Goal: Task Accomplishment & Management: Use online tool/utility

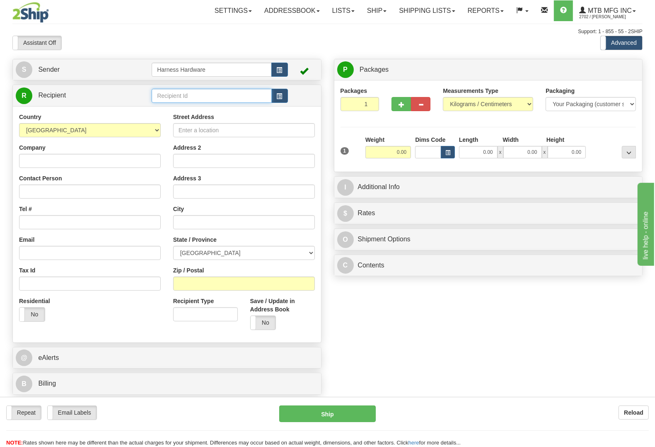
click at [175, 94] on input "text" at bounding box center [212, 96] width 120 height 14
type input "kubm"
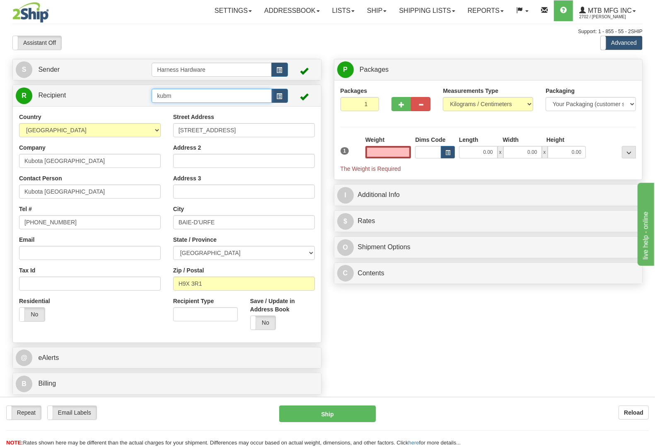
type input "0.00"
click at [172, 91] on input "kubm" at bounding box center [212, 96] width 120 height 14
type input "kubmo"
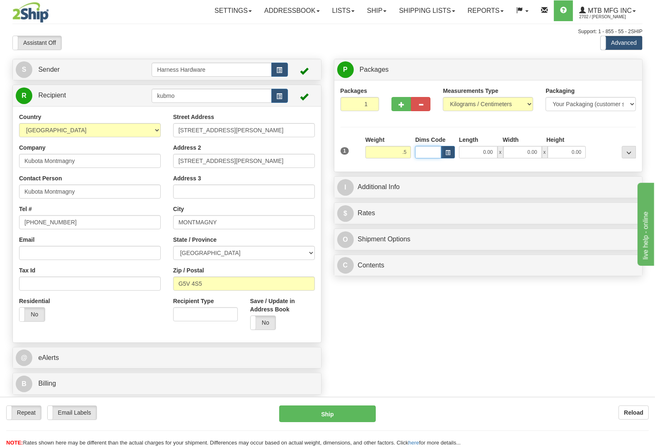
type input "0.50"
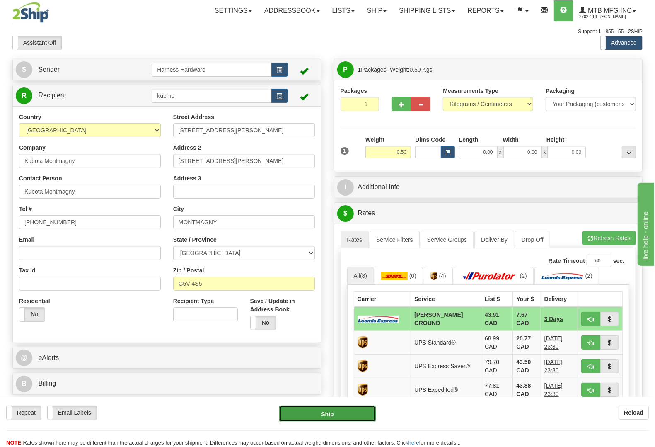
click at [342, 413] on button "Ship" at bounding box center [327, 413] width 97 height 17
type input "DD"
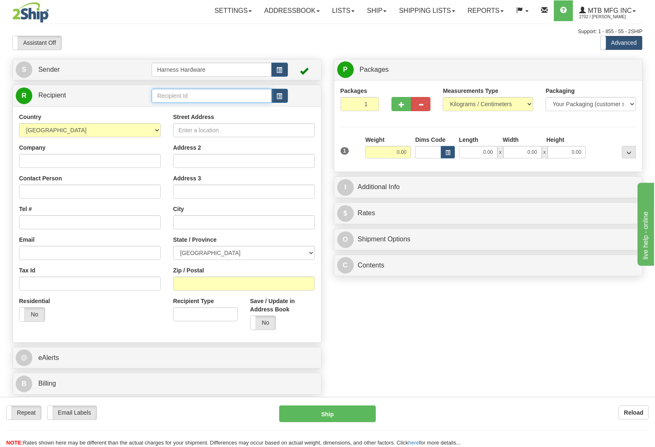
click at [196, 99] on input "text" at bounding box center [212, 96] width 120 height 14
type input "mcde"
type input "7.50"
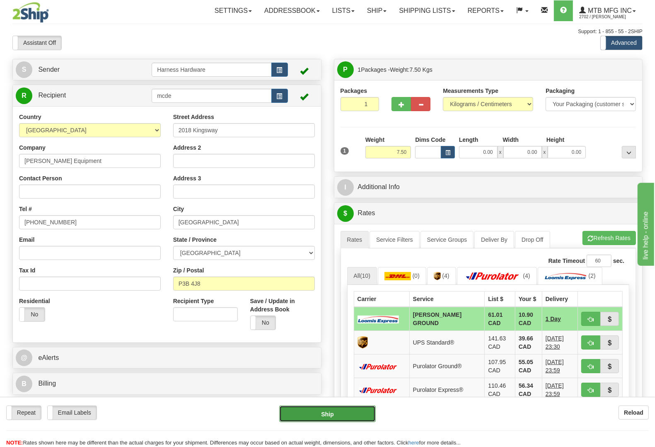
click at [336, 413] on button "Ship" at bounding box center [327, 413] width 97 height 17
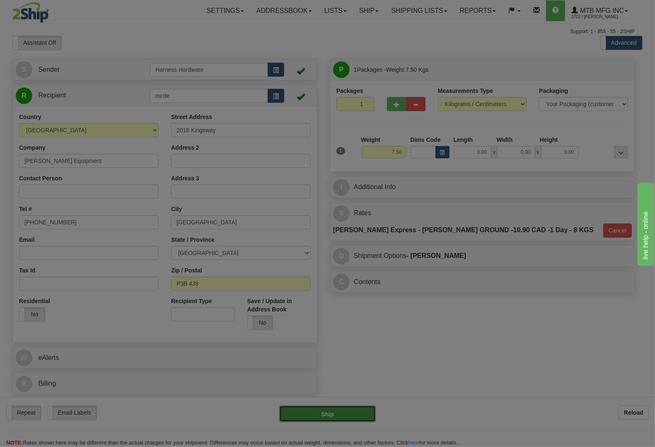
type input "DD"
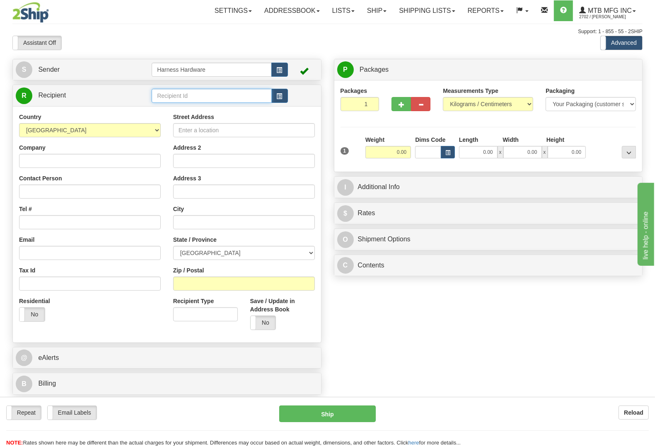
click at [175, 101] on input "text" at bounding box center [212, 96] width 120 height 14
click at [173, 93] on input "text" at bounding box center [212, 96] width 120 height 14
type input "cont"
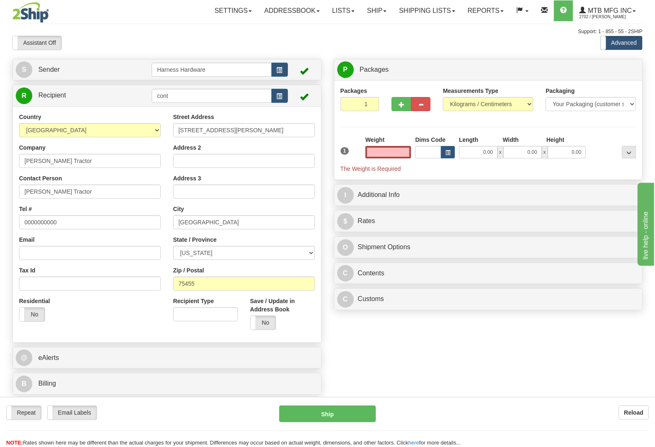
type input "0.00"
drag, startPoint x: 70, startPoint y: 198, endPoint x: 0, endPoint y: 208, distance: 70.3
click at [0, 208] on div "Toggle navigation Settings Shipping Preferences Fields Preferences New" at bounding box center [327, 223] width 655 height 447
paste input "LORRI ORTON"
type input "LORRI ORTON"
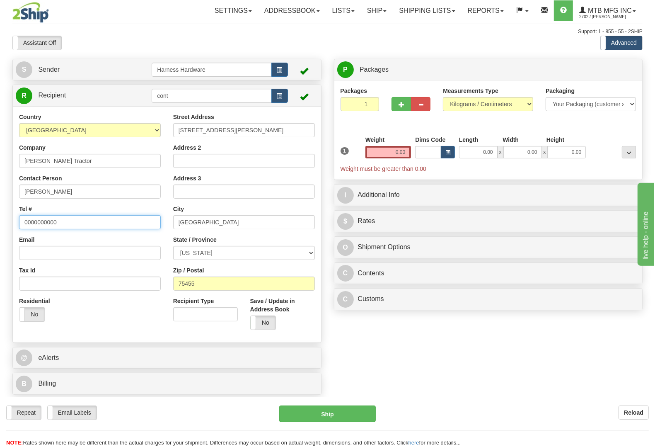
drag, startPoint x: 69, startPoint y: 226, endPoint x: 0, endPoint y: 233, distance: 69.5
click at [0, 233] on div "Toggle navigation Settings Shipping Preferences Fields Preferences New" at bounding box center [327, 223] width 655 height 447
paste input "(903) 572 2629"
type input "(903) 572 2629"
click at [264, 320] on label "No" at bounding box center [263, 322] width 25 height 13
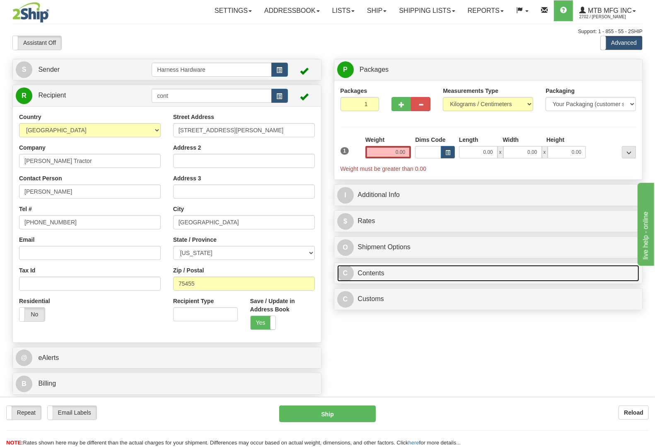
click at [376, 273] on link "C Contents" at bounding box center [488, 273] width 303 height 17
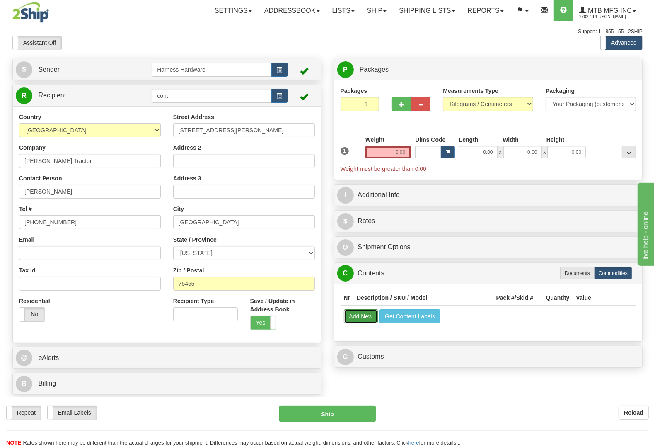
click at [368, 315] on button "Add New" at bounding box center [361, 316] width 34 height 14
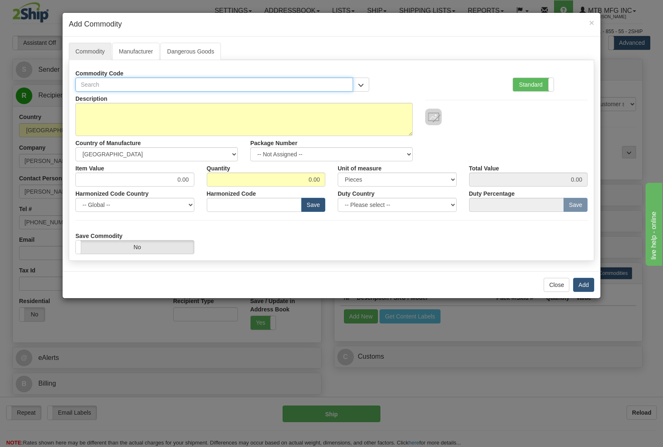
click at [214, 88] on input "text" at bounding box center [214, 85] width 278 height 14
type input "1245"
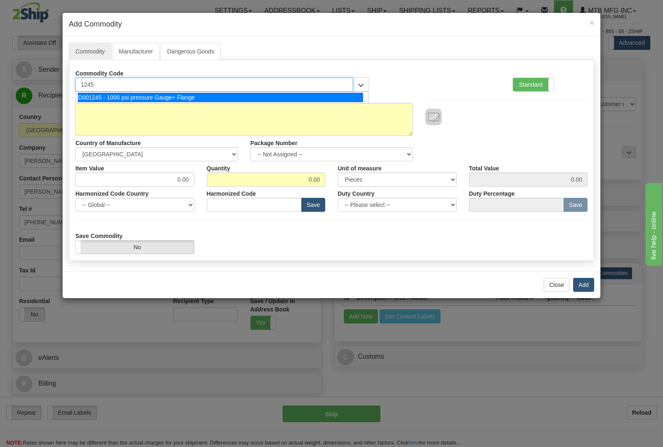
click at [188, 97] on div "D001245 - 1000 psi pressure Gauge+ Flange" at bounding box center [221, 97] width 286 height 9
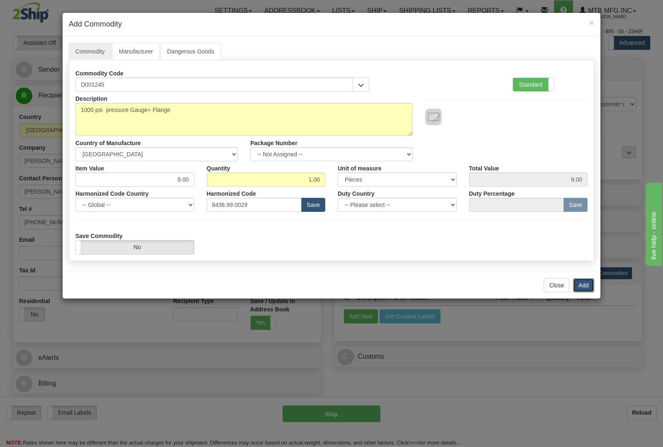
click at [578, 285] on button "Add" at bounding box center [583, 285] width 21 height 14
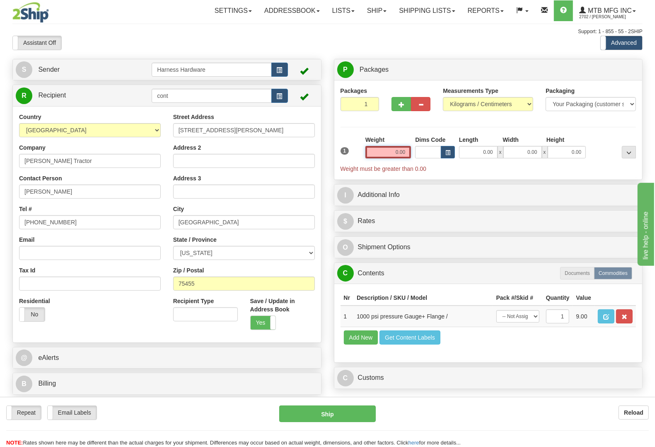
click at [380, 149] on input "0.00" at bounding box center [389, 152] width 46 height 12
type input "0.50"
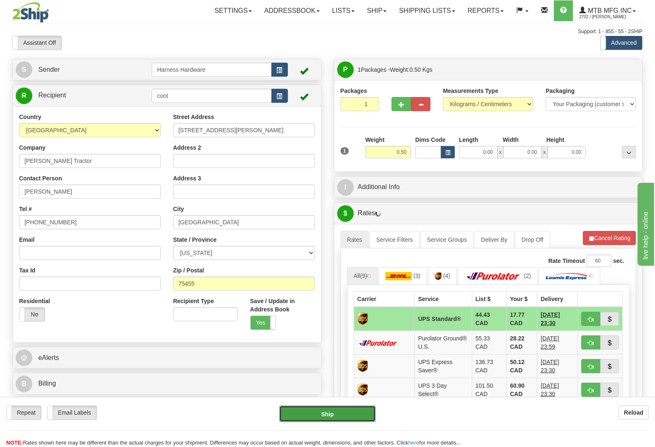
click at [347, 413] on button "Ship" at bounding box center [327, 413] width 97 height 17
type input "11"
